Goal: Task Accomplishment & Management: Use online tool/utility

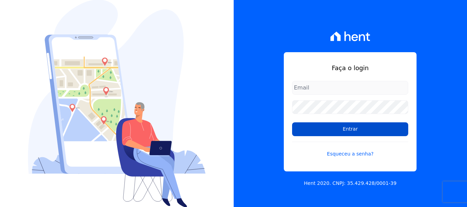
type input "[EMAIL_ADDRESS][DOMAIN_NAME]"
click at [302, 127] on input "Entrar" at bounding box center [350, 129] width 116 height 14
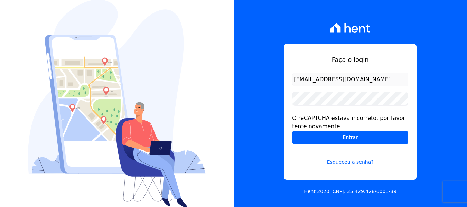
click at [307, 149] on form "[EMAIL_ADDRESS][DOMAIN_NAME] O reCAPTCHA estava incorreto, por favor tente nova…" at bounding box center [350, 124] width 116 height 102
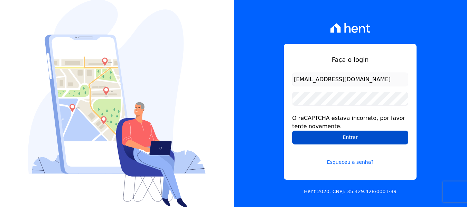
click at [308, 142] on input "Entrar" at bounding box center [350, 138] width 116 height 14
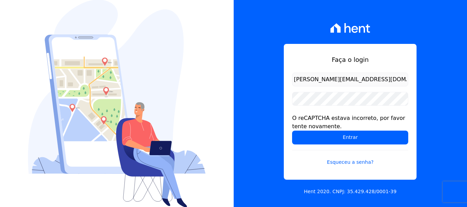
click at [308, 142] on input "Entrar" at bounding box center [350, 138] width 116 height 14
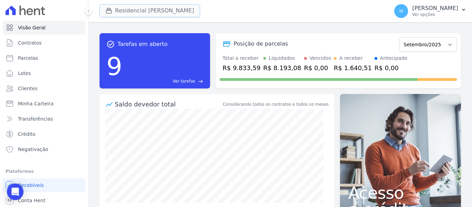
click at [132, 12] on button "Residencial Mirante" at bounding box center [149, 10] width 101 height 13
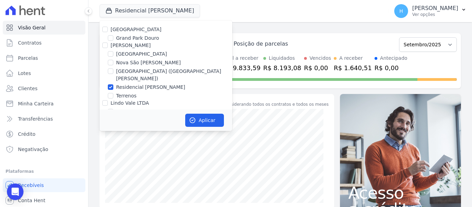
click at [124, 27] on label "Residencial Park" at bounding box center [136, 30] width 51 height 6
click at [108, 27] on input "Residencial Park" at bounding box center [105, 30] width 6 height 6
checkbox input "true"
click at [106, 45] on input "[PERSON_NAME]" at bounding box center [105, 45] width 6 height 6
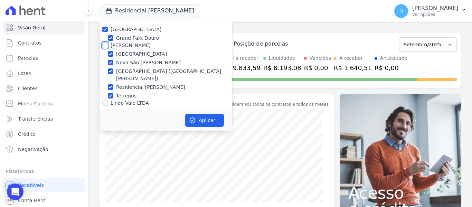
checkbox input "true"
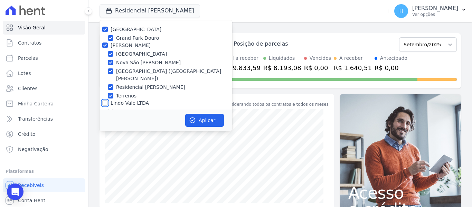
click at [106, 100] on input "Lindo Vale LTDA" at bounding box center [105, 103] width 6 height 6
checkbox input "true"
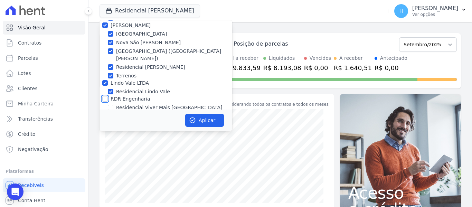
click at [104, 96] on input "RDR Engenharia" at bounding box center [105, 99] width 6 height 6
checkbox input "true"
click at [200, 119] on button "Aplicar" at bounding box center [204, 120] width 39 height 13
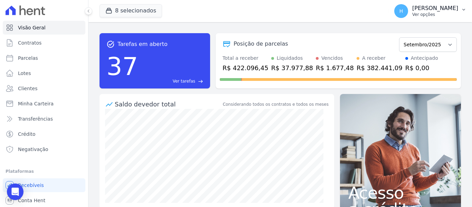
click at [458, 7] on p "Hellen Vilaça" at bounding box center [435, 8] width 46 height 7
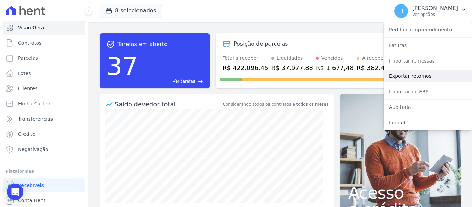
click at [407, 76] on link "Exportar retornos" at bounding box center [427, 76] width 88 height 12
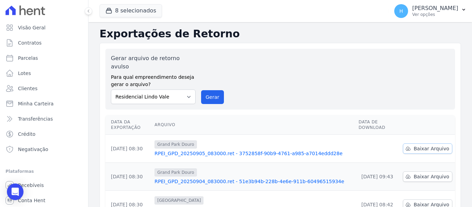
click at [418, 145] on span "Baixar Arquivo" at bounding box center [431, 148] width 36 height 7
